Goal: Navigation & Orientation: Find specific page/section

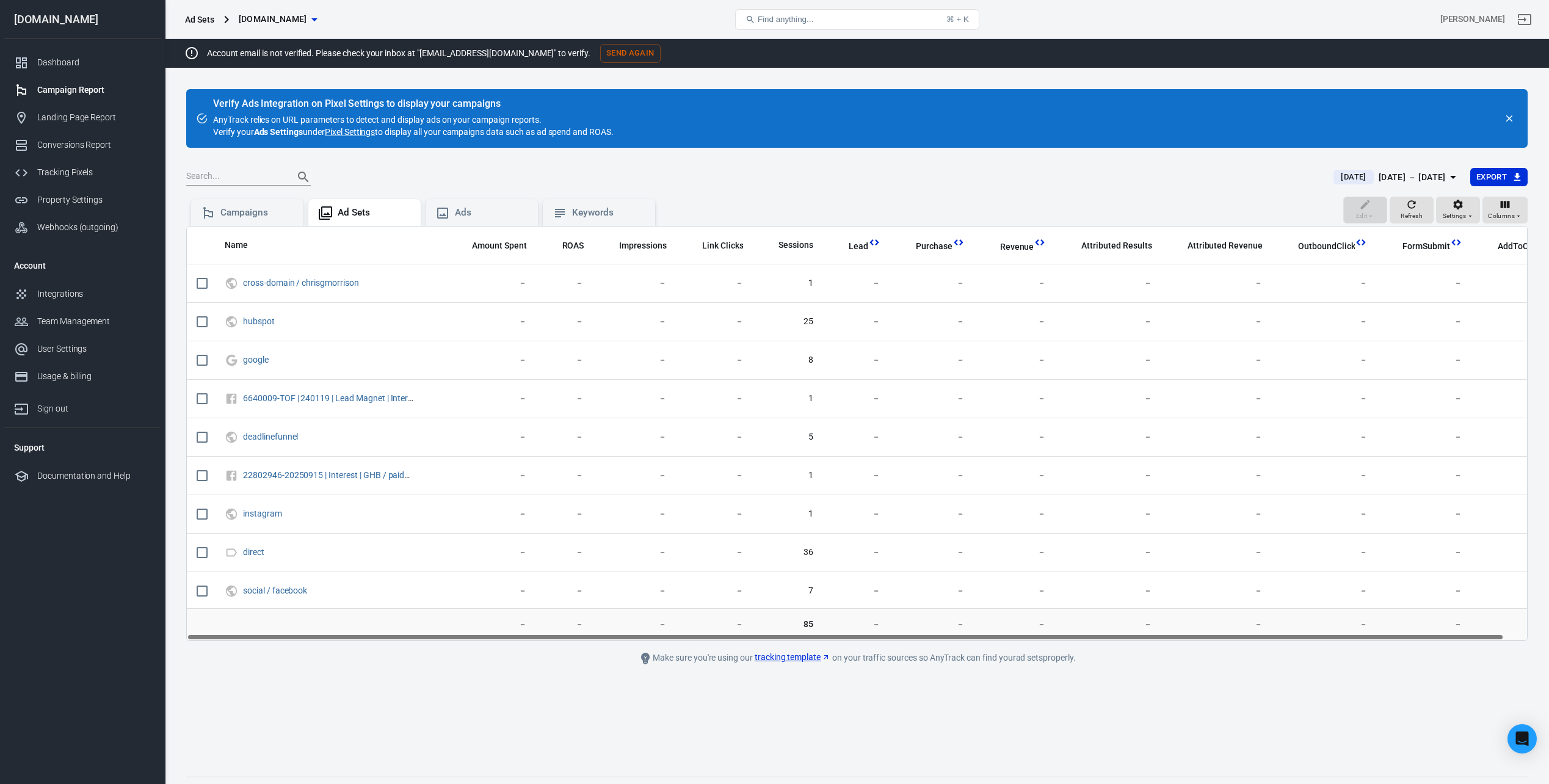
scroll to position [26, 0]
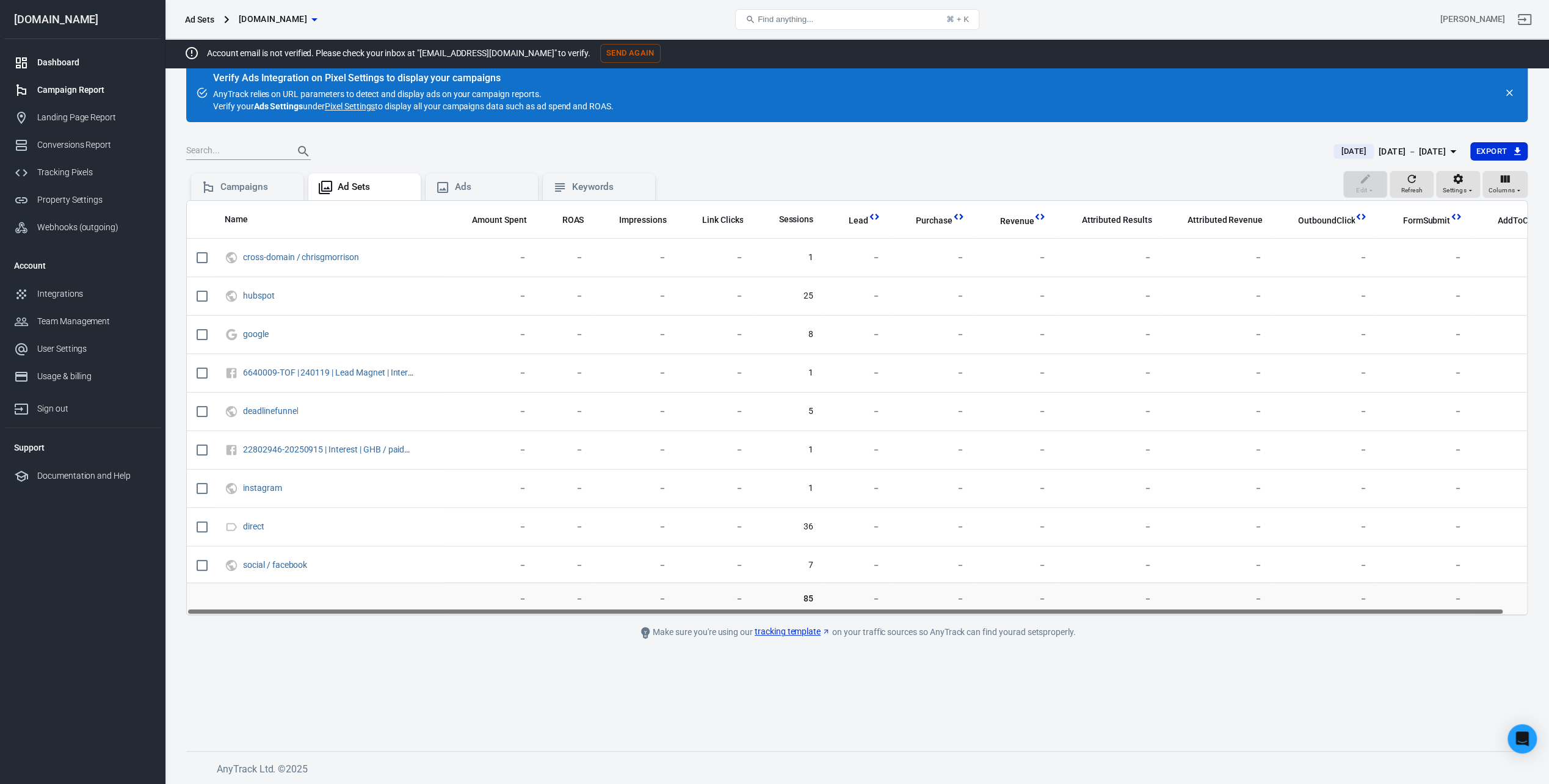
click at [67, 57] on div "Dashboard" at bounding box center [94, 63] width 113 height 13
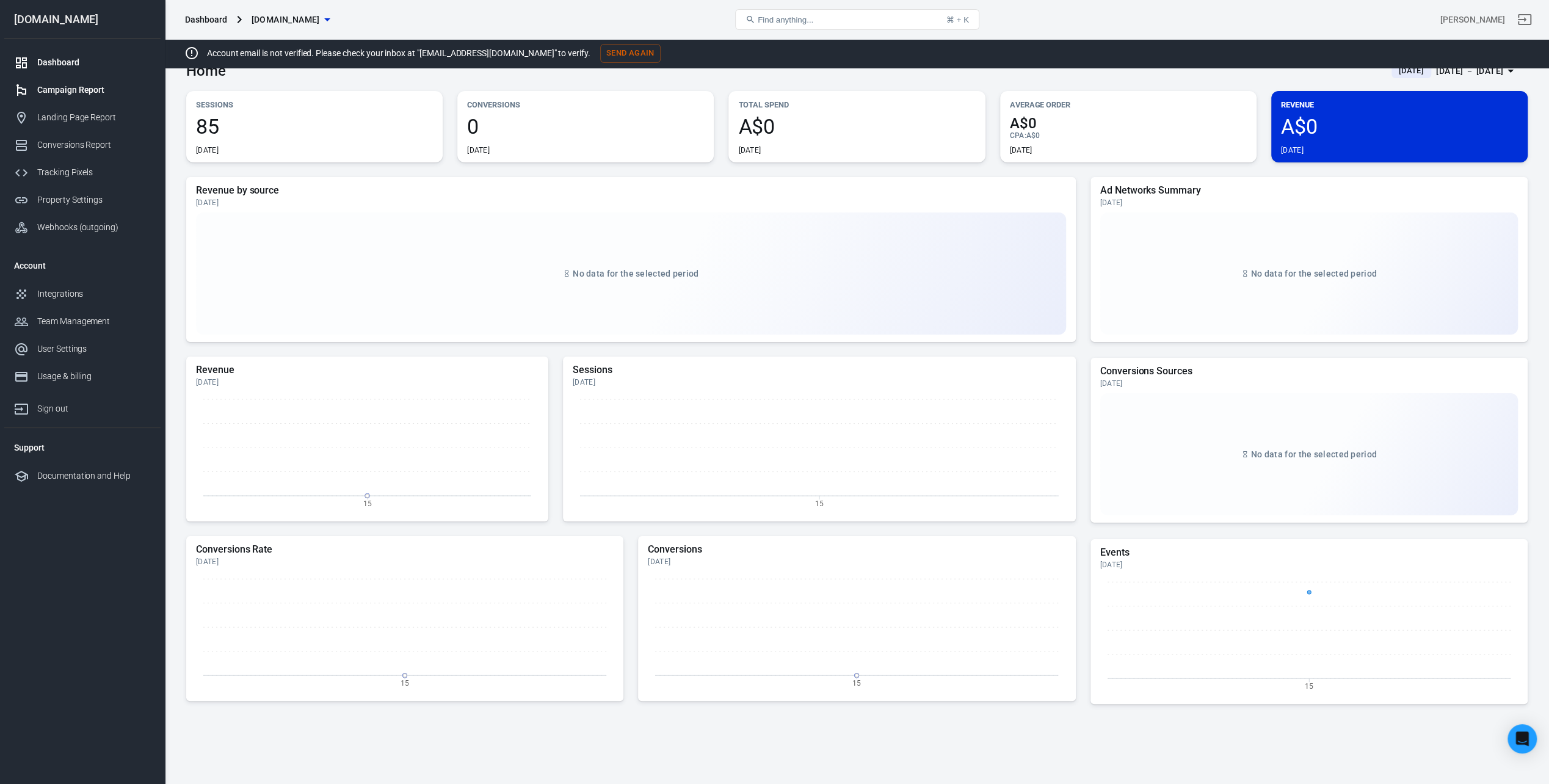
click at [77, 93] on div "Campaign Report" at bounding box center [94, 90] width 113 height 13
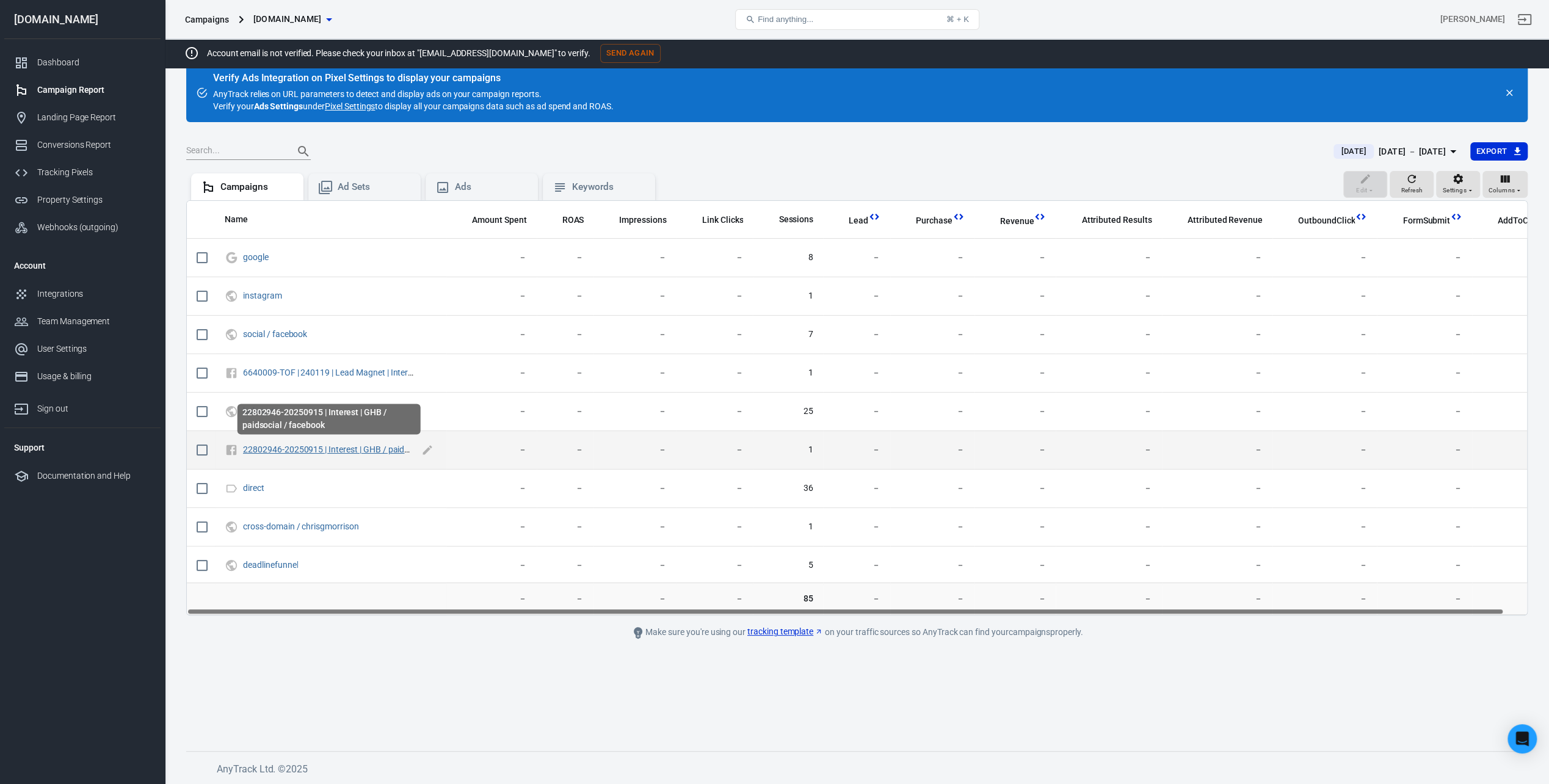
click at [342, 445] on link "22802946-20250915 | Interest | GHB / paidsocial / facebook" at bounding box center [356, 450] width 226 height 10
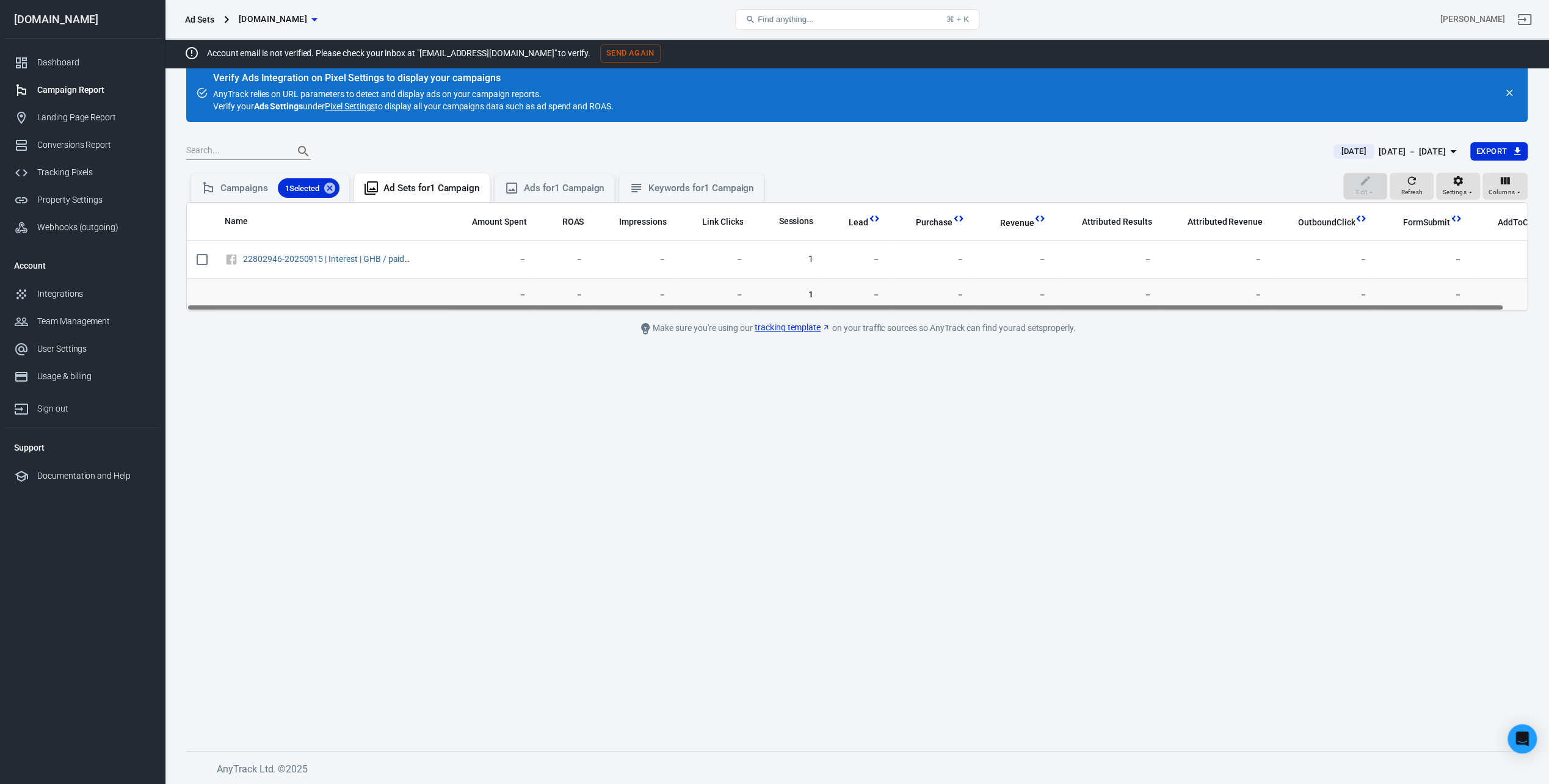
click at [355, 104] on link "Pixel Settings" at bounding box center [350, 106] width 50 height 12
